Goal: Register for event/course

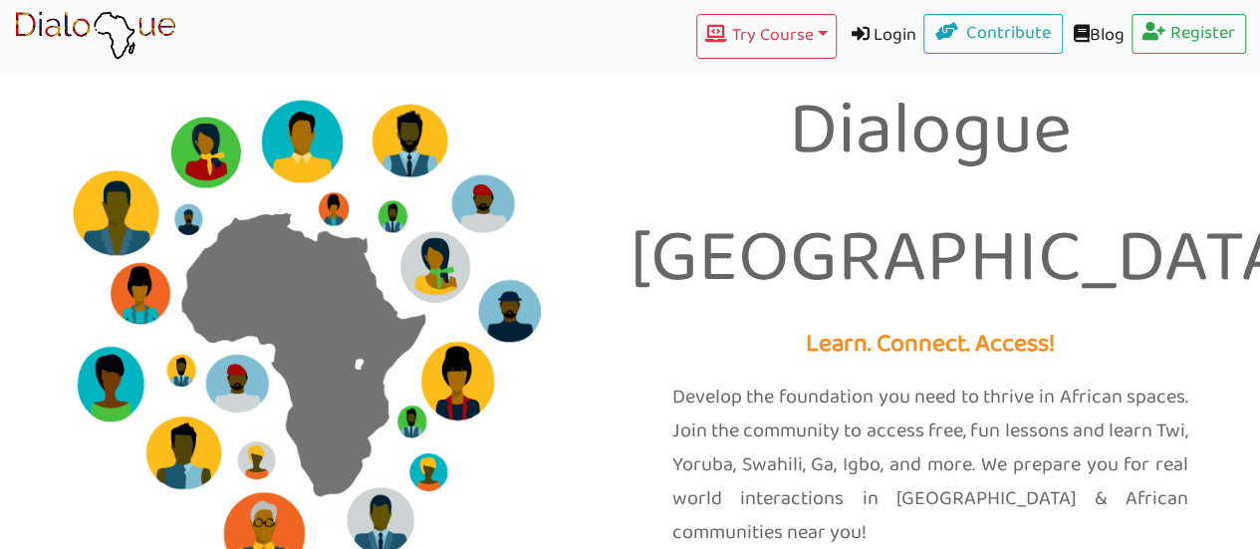
scroll to position [299, 0]
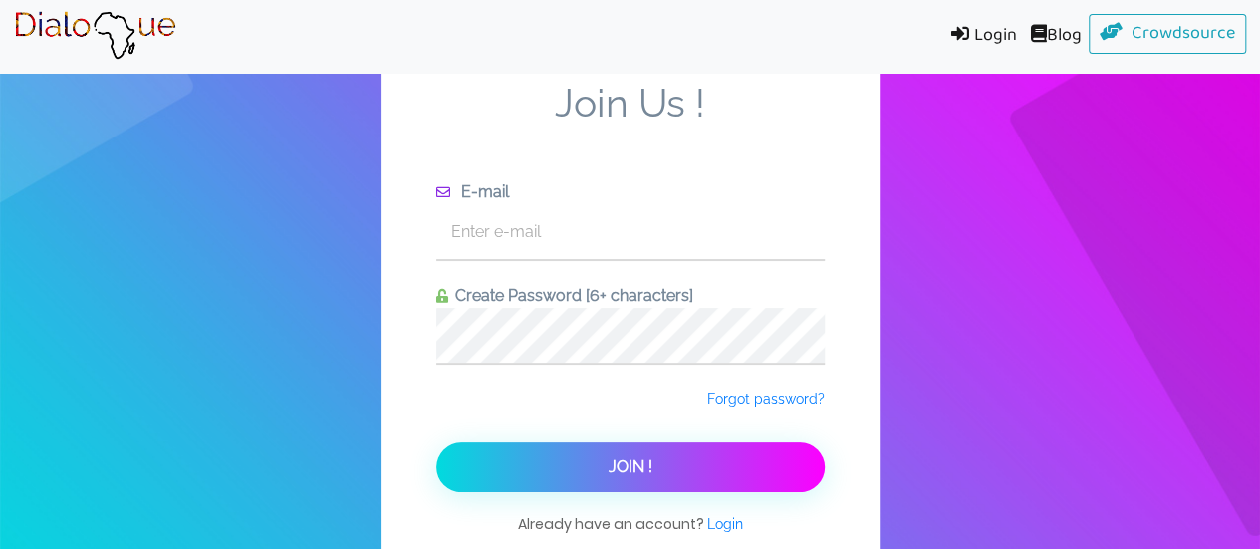
scroll to position [73, 0]
click at [524, 204] on input "text" at bounding box center [630, 231] width 388 height 55
type input "[EMAIL_ADDRESS][DOMAIN_NAME]"
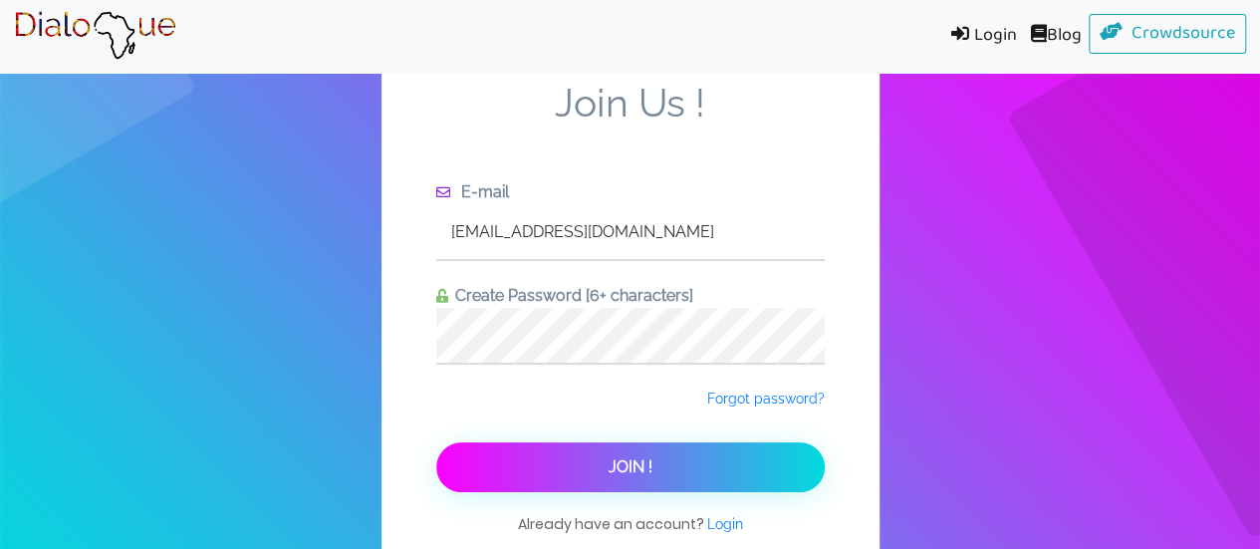
click at [606, 442] on button "Join !" at bounding box center [630, 467] width 388 height 50
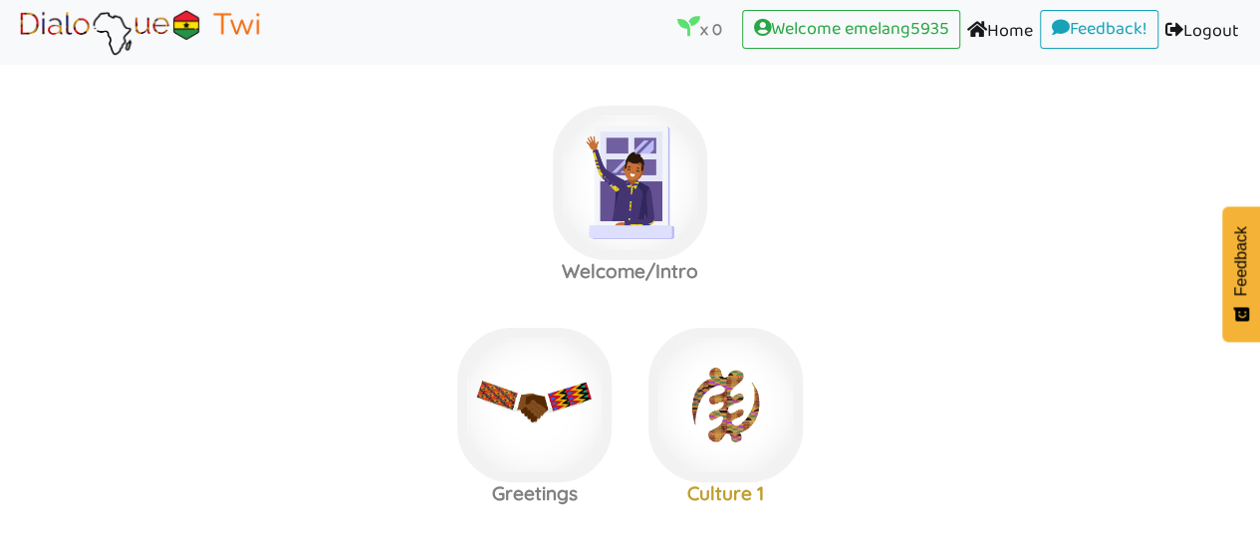
scroll to position [299, 0]
